Goal: Navigation & Orientation: Find specific page/section

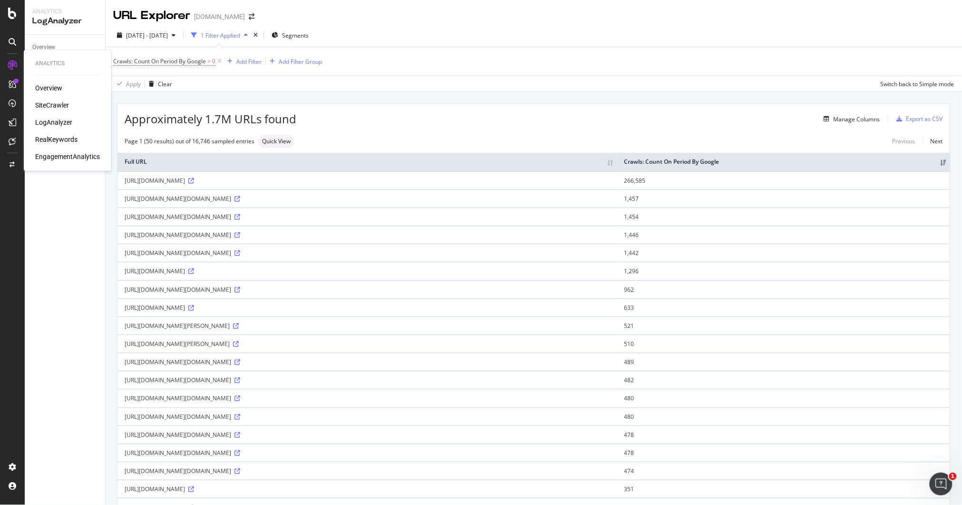
click at [49, 120] on div "LogAnalyzer" at bounding box center [53, 122] width 37 height 10
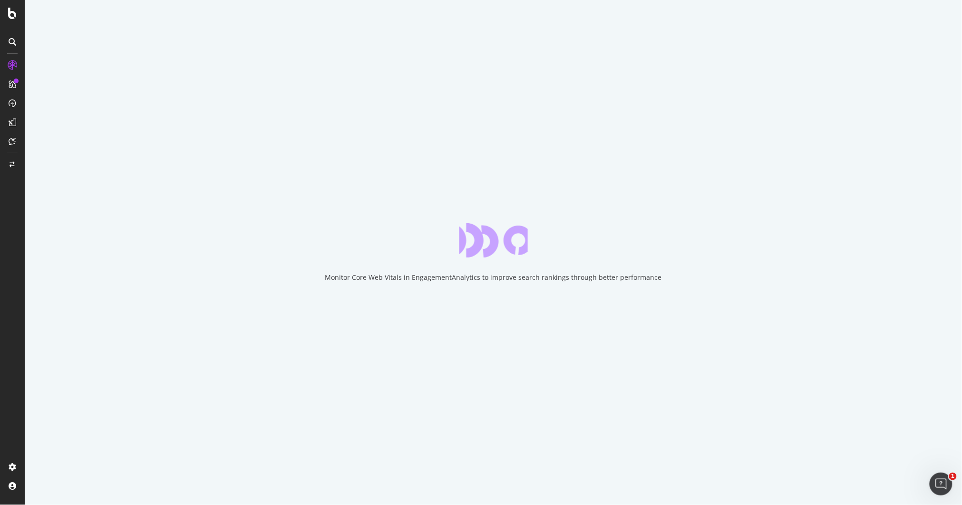
click at [519, 62] on div "Monitor Core Web Vitals in EngagementAnalytics to improve search rankings throu…" at bounding box center [494, 252] width 938 height 505
